Goal: Task Accomplishment & Management: Manage account settings

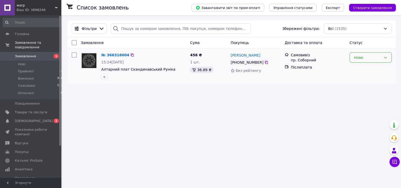
click at [372, 57] on div "Нове" at bounding box center [367, 58] width 27 height 6
drag, startPoint x: 368, startPoint y: 69, endPoint x: 313, endPoint y: 18, distance: 74.4
click at [367, 67] on li "Прийнято" at bounding box center [371, 68] width 42 height 9
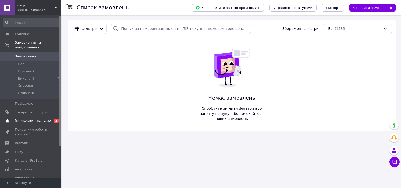
click at [26, 117] on link "Сповіщення 0 1" at bounding box center [33, 121] width 66 height 9
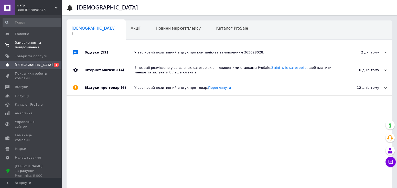
click at [32, 47] on span "Замовлення та повідомлення" at bounding box center [31, 44] width 32 height 9
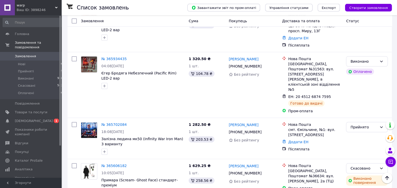
scroll to position [158, 0]
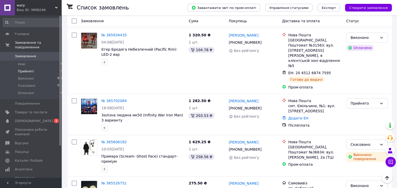
click at [24, 69] on span "Прийняті" at bounding box center [26, 71] width 16 height 5
